Goal: Information Seeking & Learning: Check status

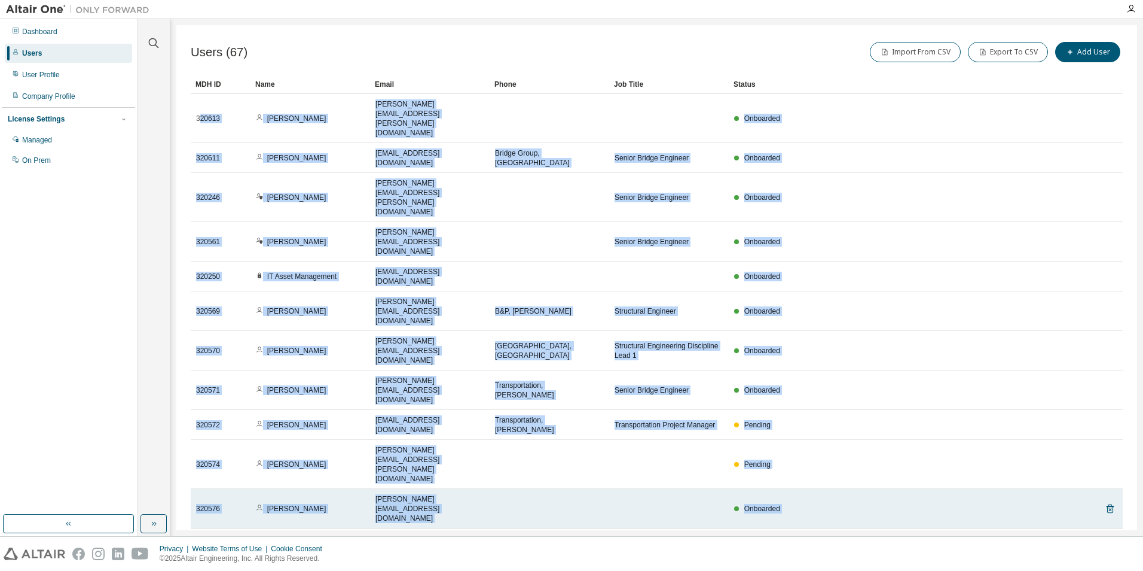
click at [614, 489] on td at bounding box center [669, 508] width 120 height 39
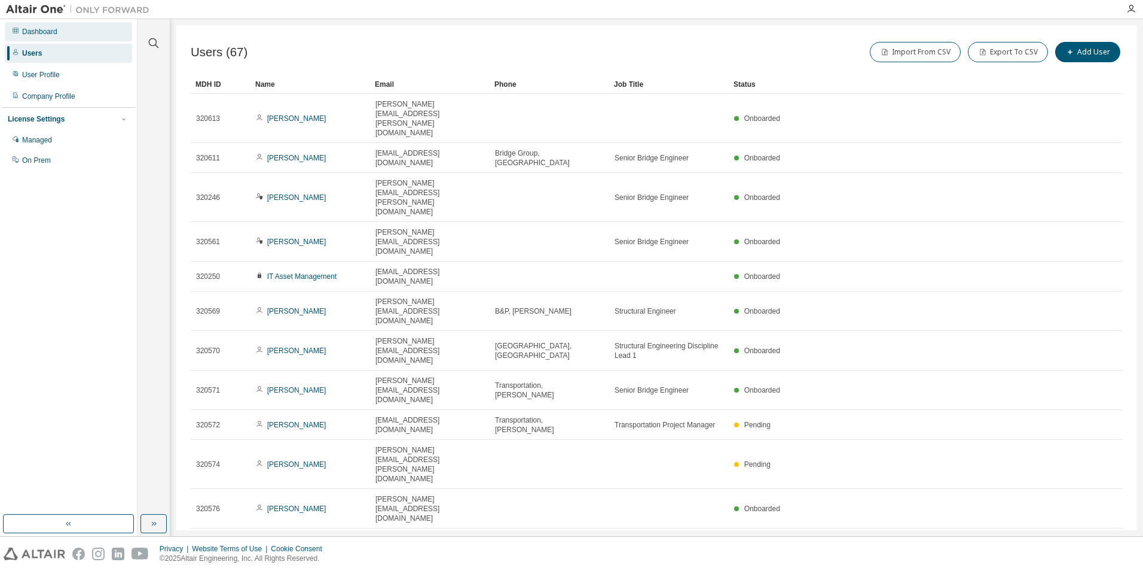
click at [42, 34] on div "Dashboard" at bounding box center [39, 32] width 35 height 10
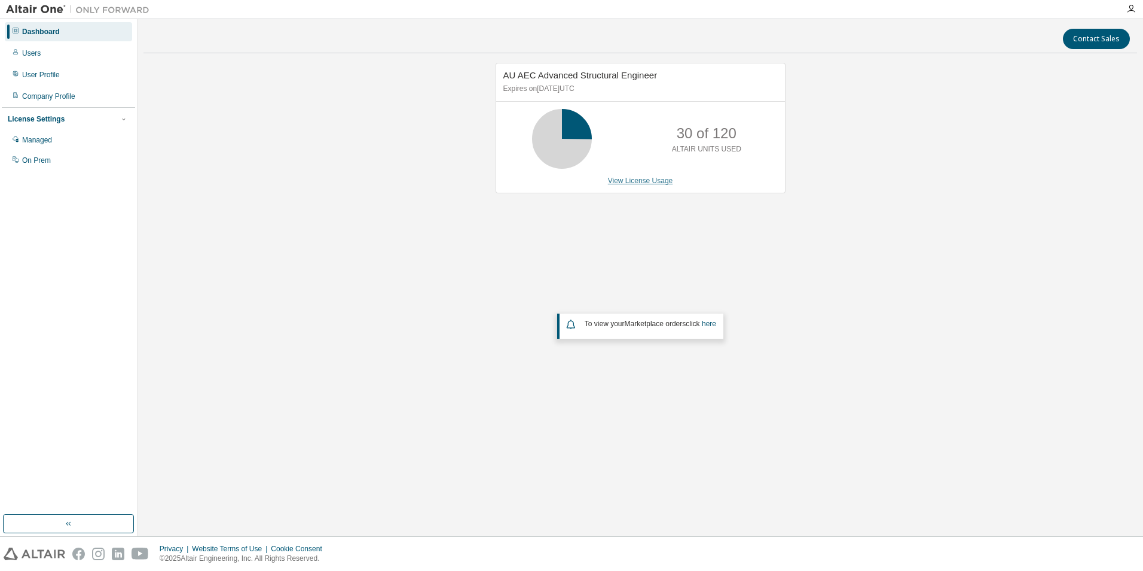
click at [628, 179] on link "View License Usage" at bounding box center [640, 180] width 65 height 8
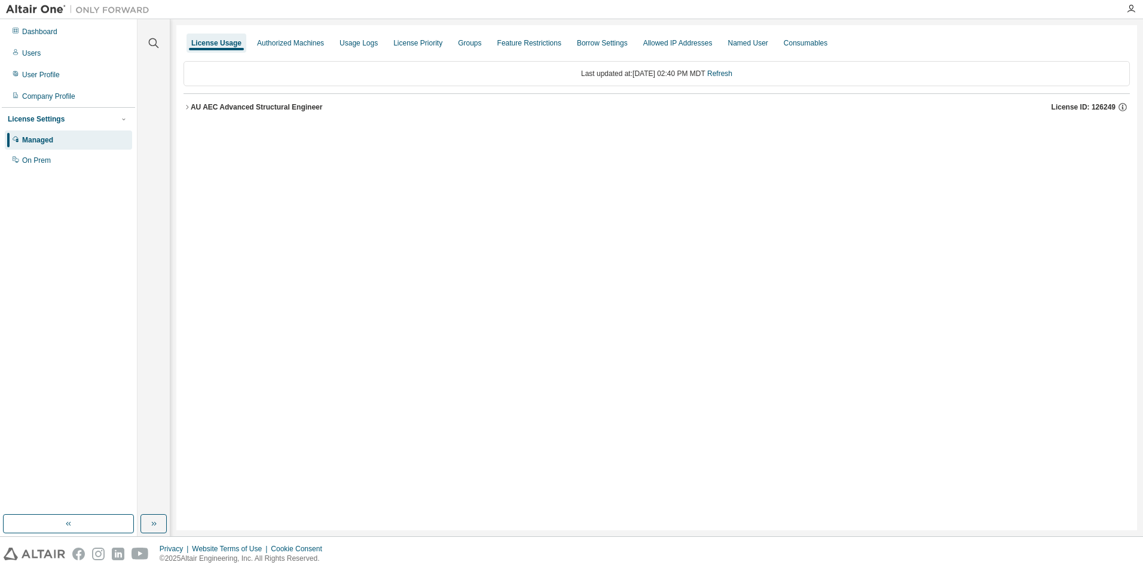
click at [188, 105] on icon "button" at bounding box center [187, 106] width 7 height 7
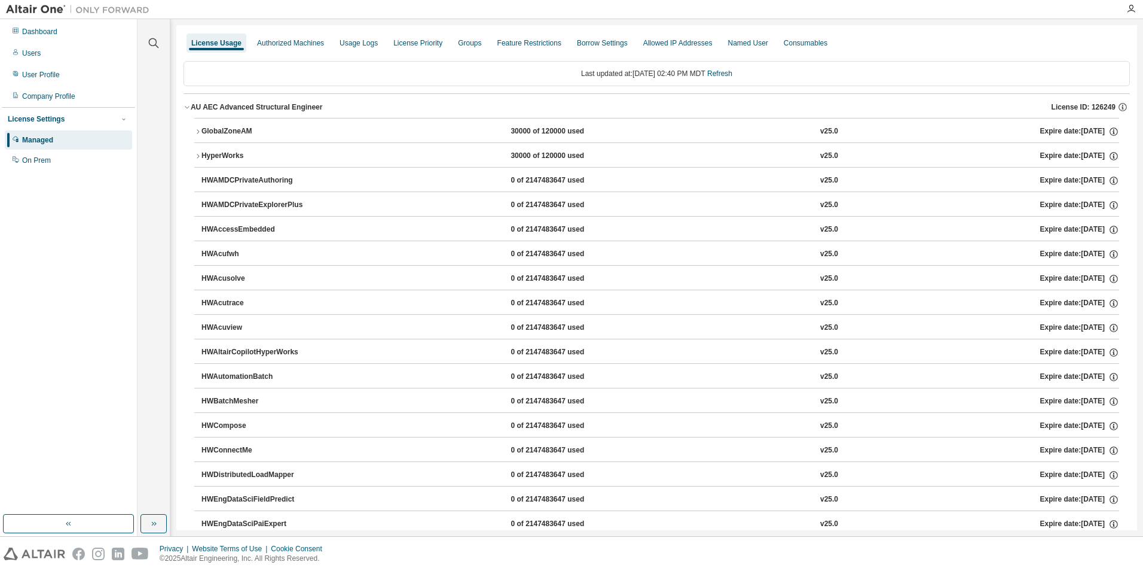
click at [198, 133] on icon "button" at bounding box center [197, 131] width 7 height 7
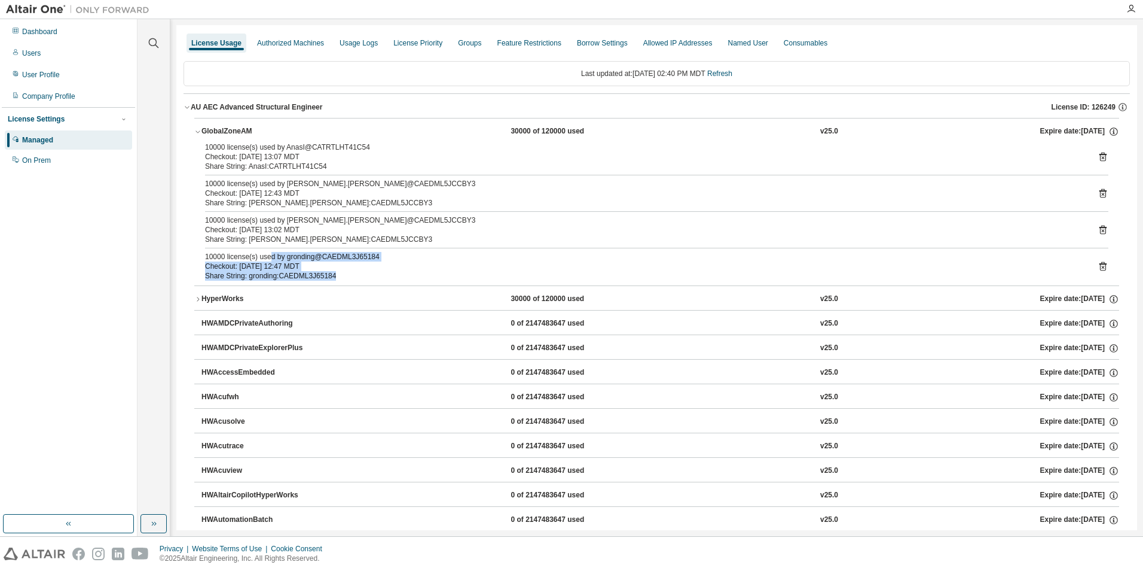
drag, startPoint x: 270, startPoint y: 260, endPoint x: 340, endPoint y: 275, distance: 71.6
click at [340, 275] on div "10000 license(s) used by gronding@CAEDML3J65184 Checkout: [DATE] 12:47 MDT Shar…" at bounding box center [642, 266] width 875 height 29
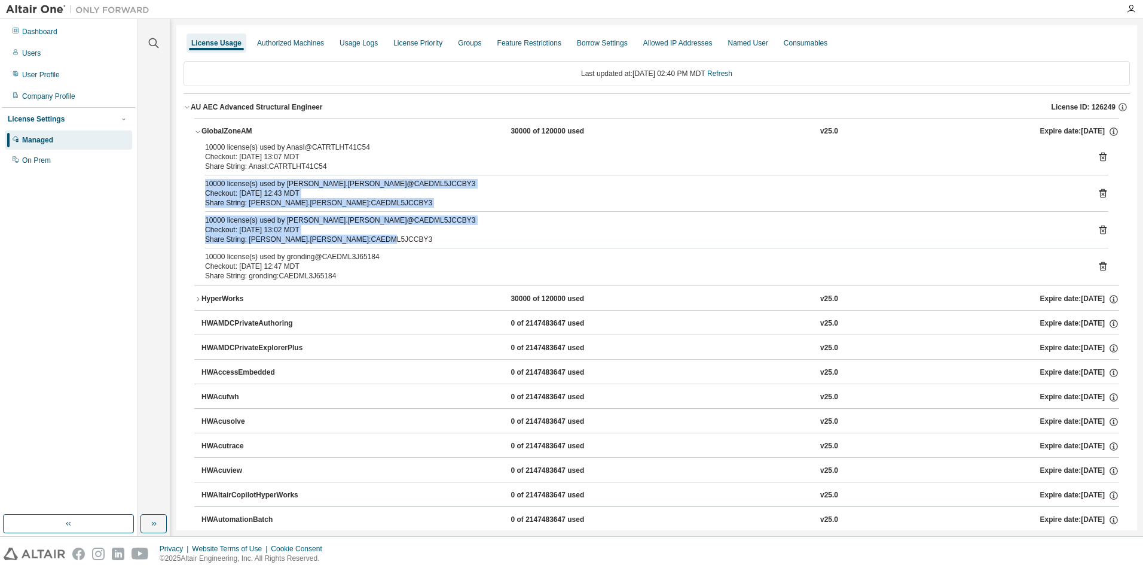
drag, startPoint x: 198, startPoint y: 180, endPoint x: 377, endPoint y: 236, distance: 188.0
click at [377, 236] on div "10000 license(s) used by AnasI@CATRTLHT41C54 Checkout: [DATE] 13:07 MDT Share S…" at bounding box center [656, 213] width 925 height 143
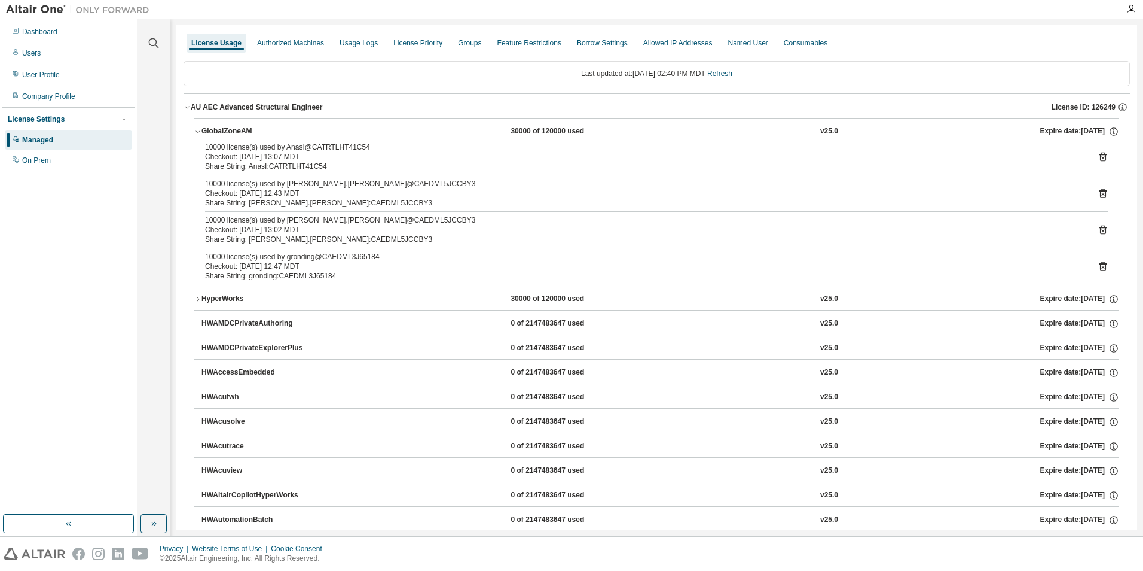
click at [195, 148] on div "10000 license(s) used by AnasI@CATRTLHT41C54 Checkout: [DATE] 13:07 MDT Share S…" at bounding box center [656, 213] width 925 height 143
drag, startPoint x: 199, startPoint y: 147, endPoint x: 373, endPoint y: 166, distance: 175.6
click at [373, 166] on div "10000 license(s) used by AnasI@CATRTLHT41C54 Checkout: [DATE] 13:07 MDT Share S…" at bounding box center [656, 213] width 925 height 143
click at [36, 139] on div "Managed" at bounding box center [37, 140] width 31 height 10
click at [33, 57] on div "Users" at bounding box center [31, 53] width 19 height 10
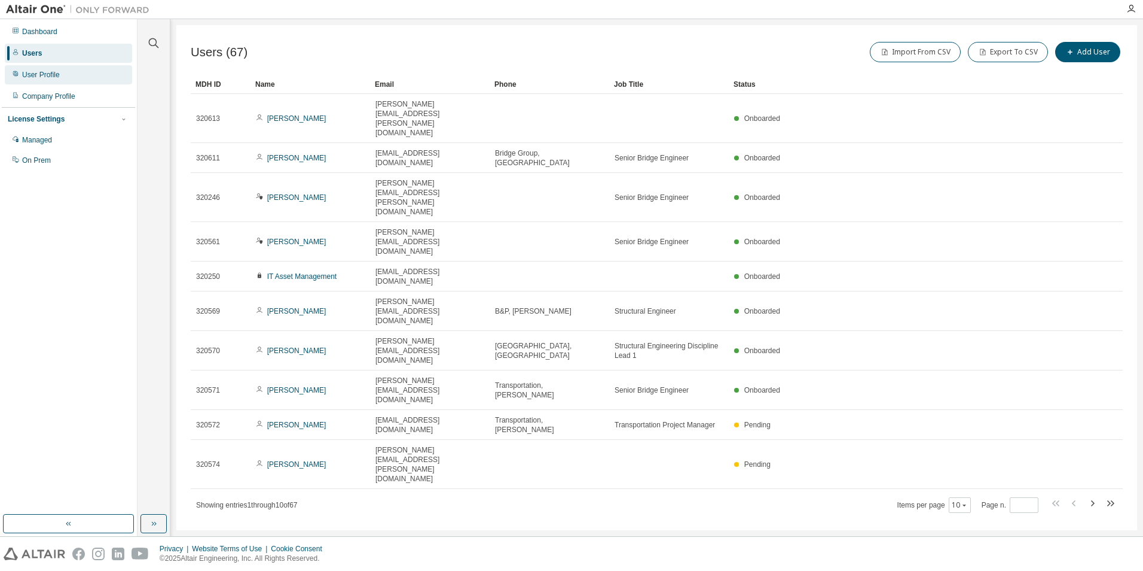
click at [41, 75] on div "User Profile" at bounding box center [41, 75] width 38 height 10
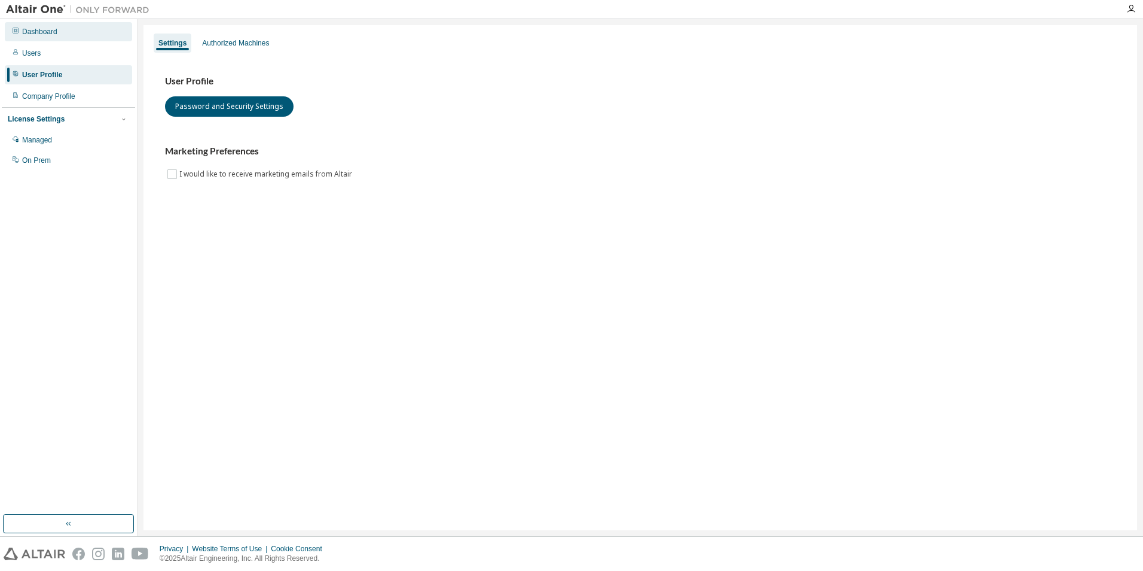
click at [47, 31] on div "Dashboard" at bounding box center [39, 32] width 35 height 10
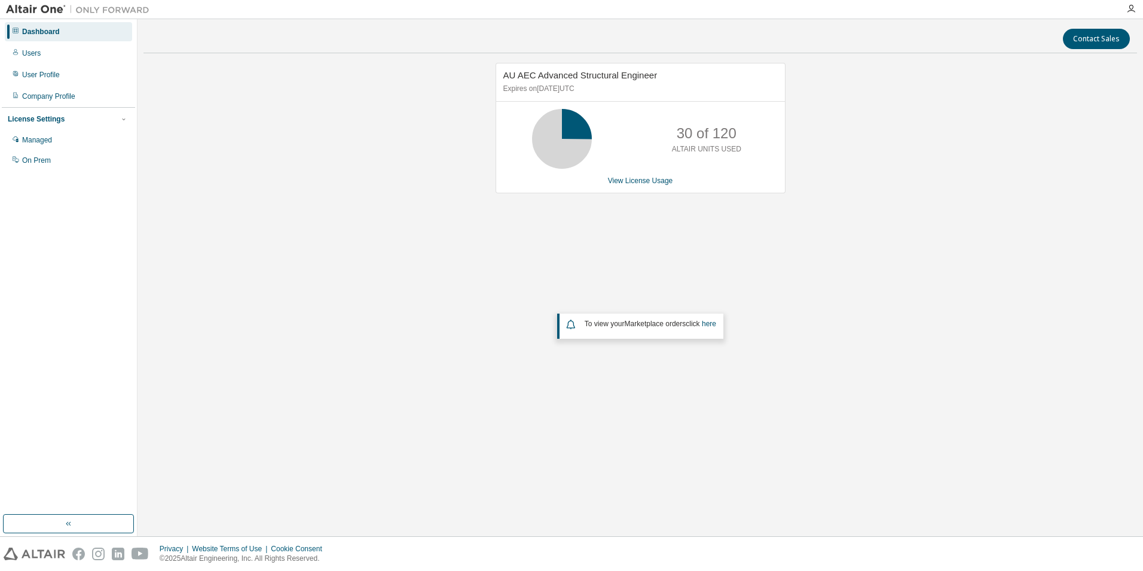
click at [881, 202] on div "AU AEC Advanced Structural Engineer Expires on [DATE] UTC 30 of 120 ALTAIR UNIT…" at bounding box center [641, 248] width 994 height 371
click at [1131, 11] on icon "button" at bounding box center [1132, 9] width 10 height 10
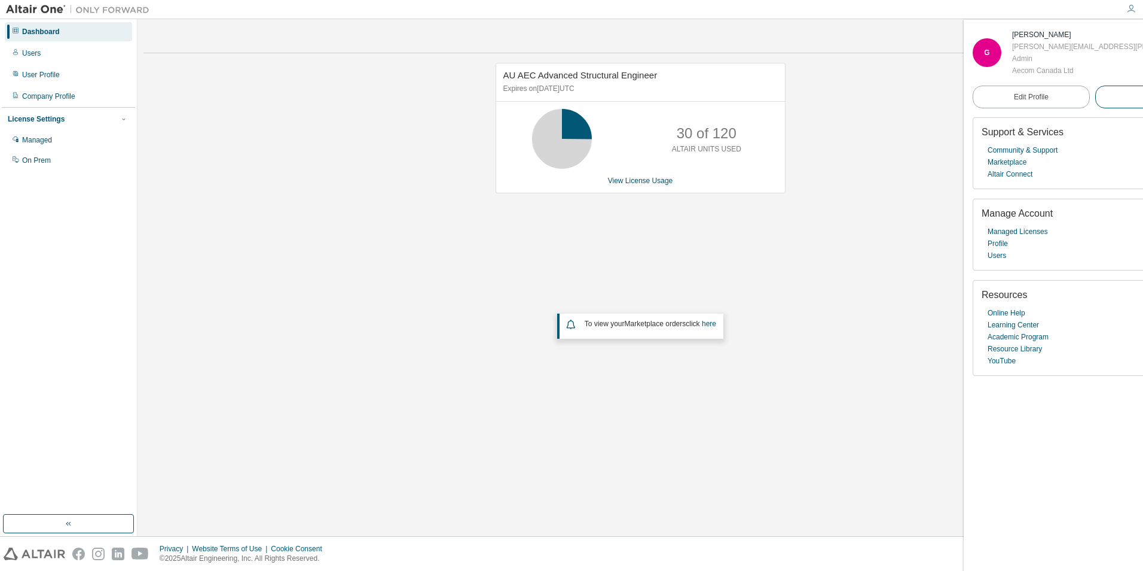
click at [1143, 96] on span "Logout" at bounding box center [1154, 97] width 22 height 12
